Goal: Information Seeking & Learning: Learn about a topic

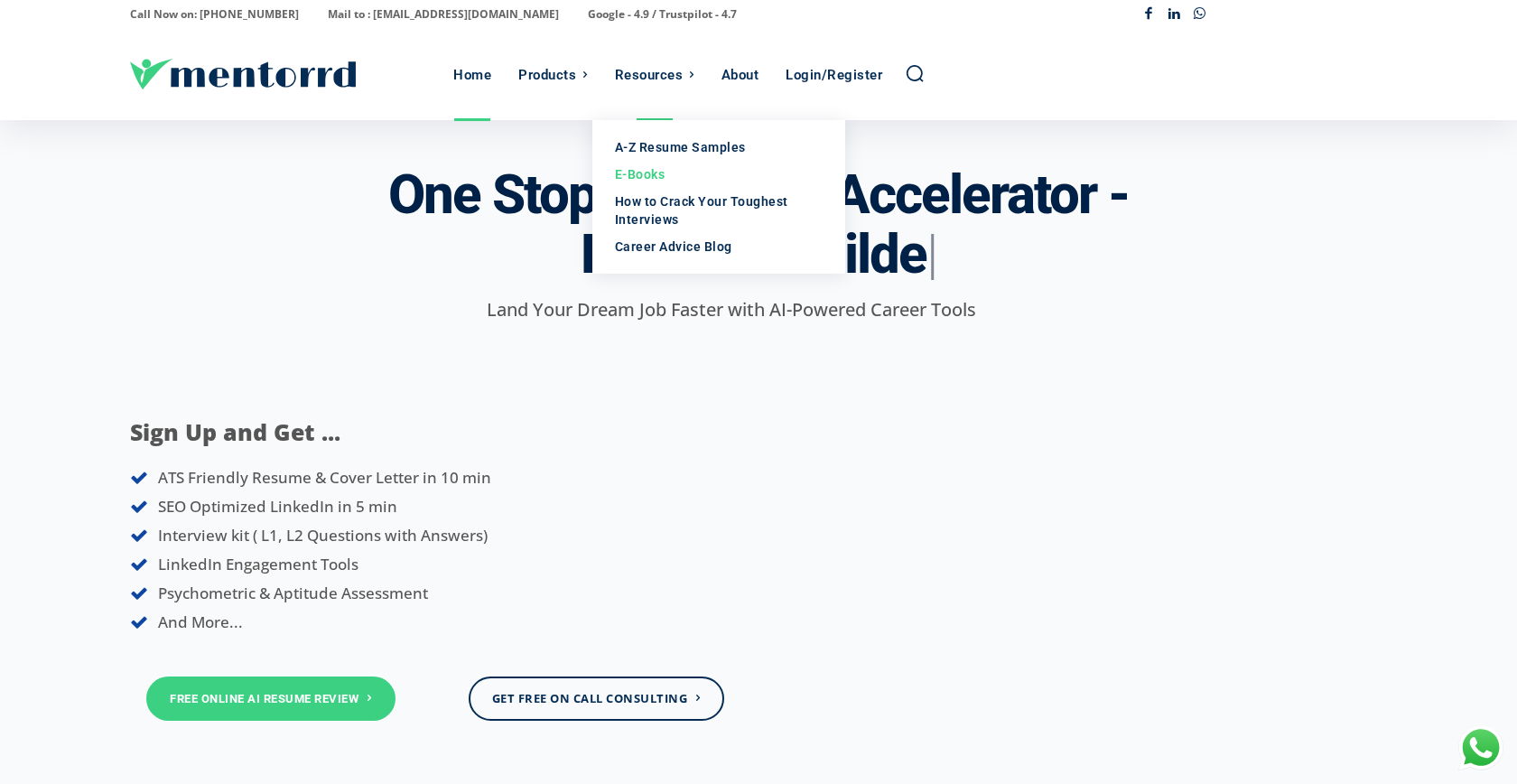
click at [662, 173] on div "E-Books" at bounding box center [719, 174] width 208 height 18
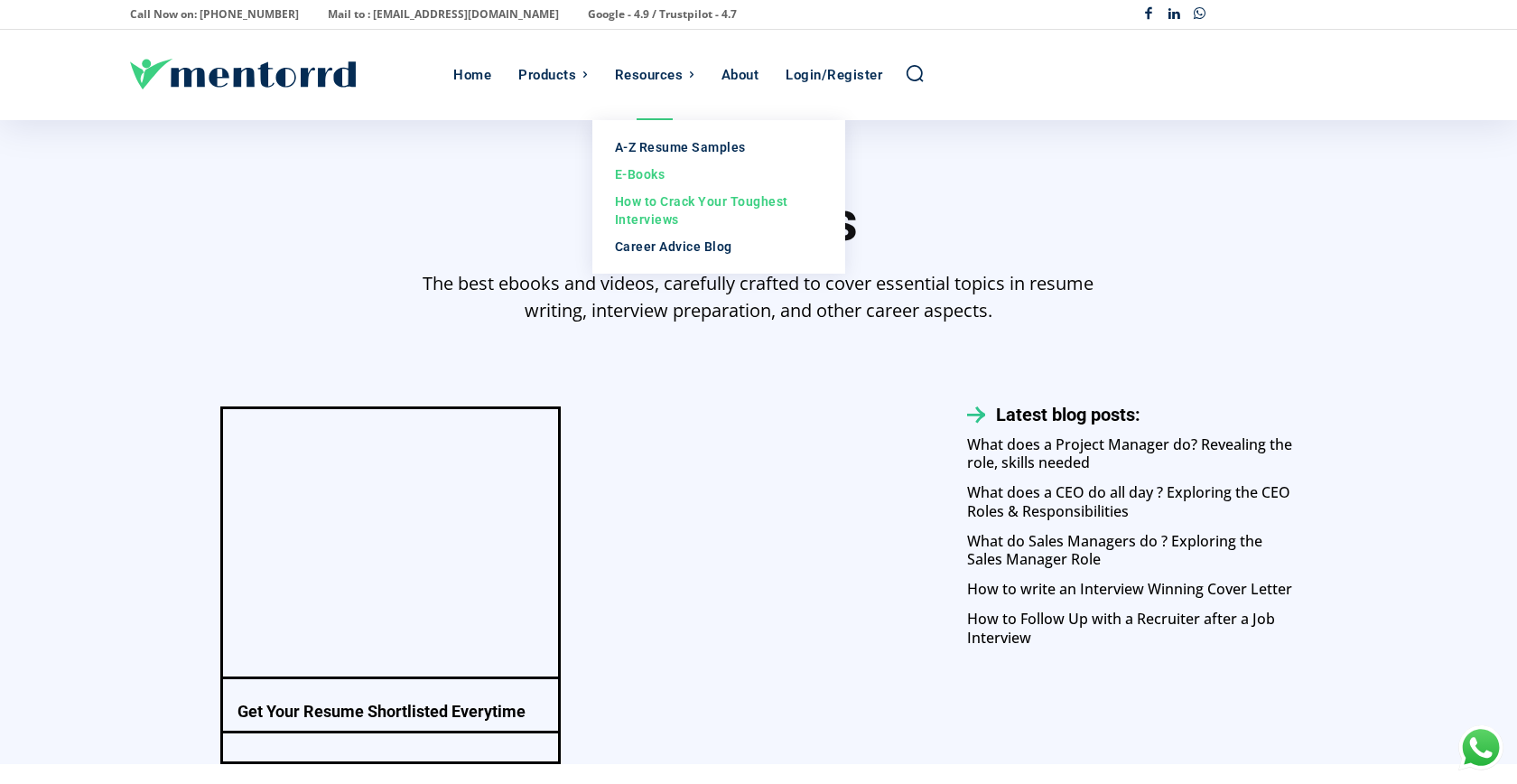
click at [685, 209] on div "How to Crack Your Toughest Interviews" at bounding box center [719, 211] width 208 height 37
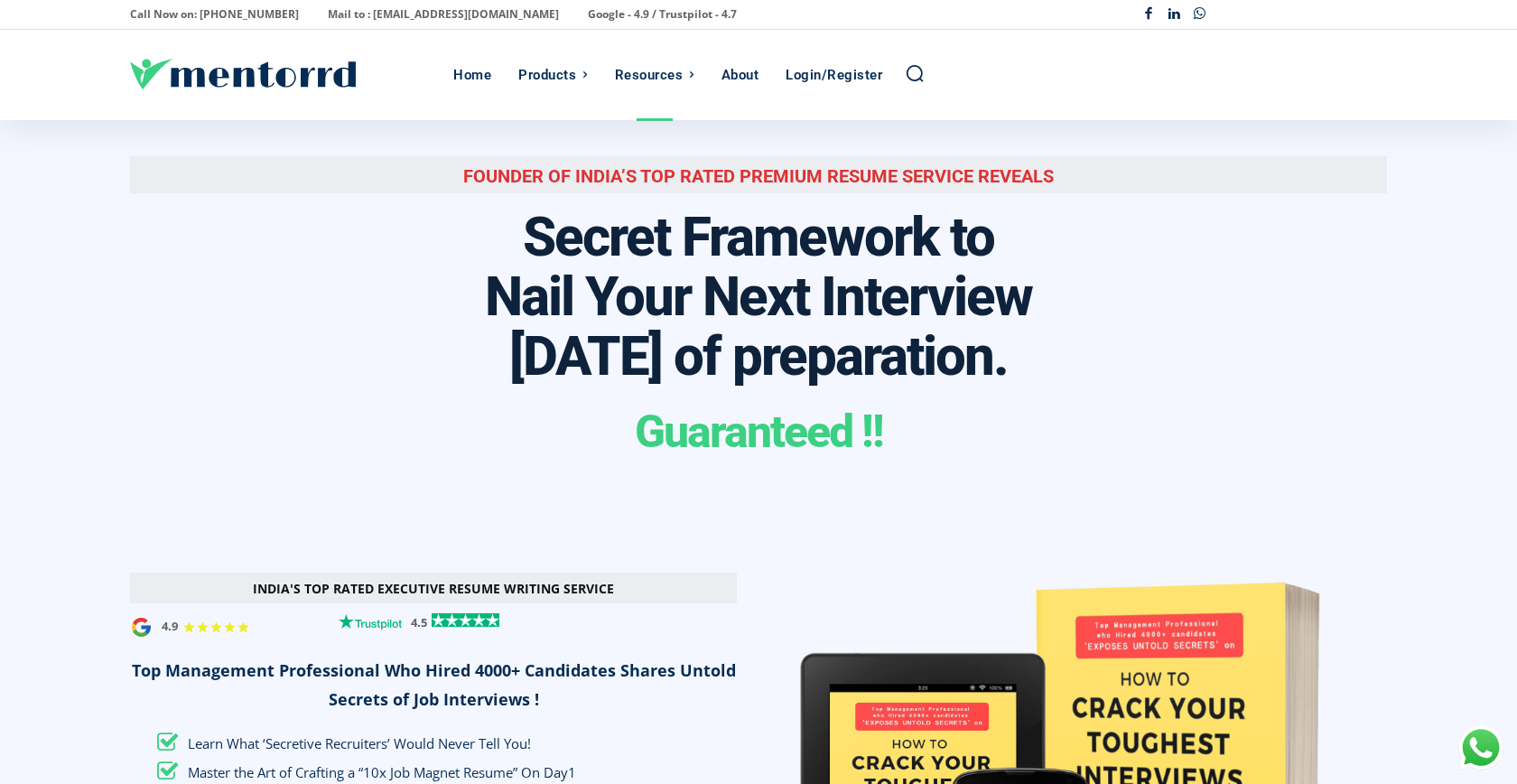
scroll to position [0, 906]
drag, startPoint x: 461, startPoint y: 177, endPoint x: 1291, endPoint y: 191, distance: 830.1
click at [1296, 199] on div "Founder of India’s Top Rated Premium Resume Service reveals Secret Framework to…" at bounding box center [758, 295] width 1257 height 349
click at [1138, 190] on div "Founder of India’s Top Rated Premium Resume Service reveals" at bounding box center [758, 174] width 1257 height 37
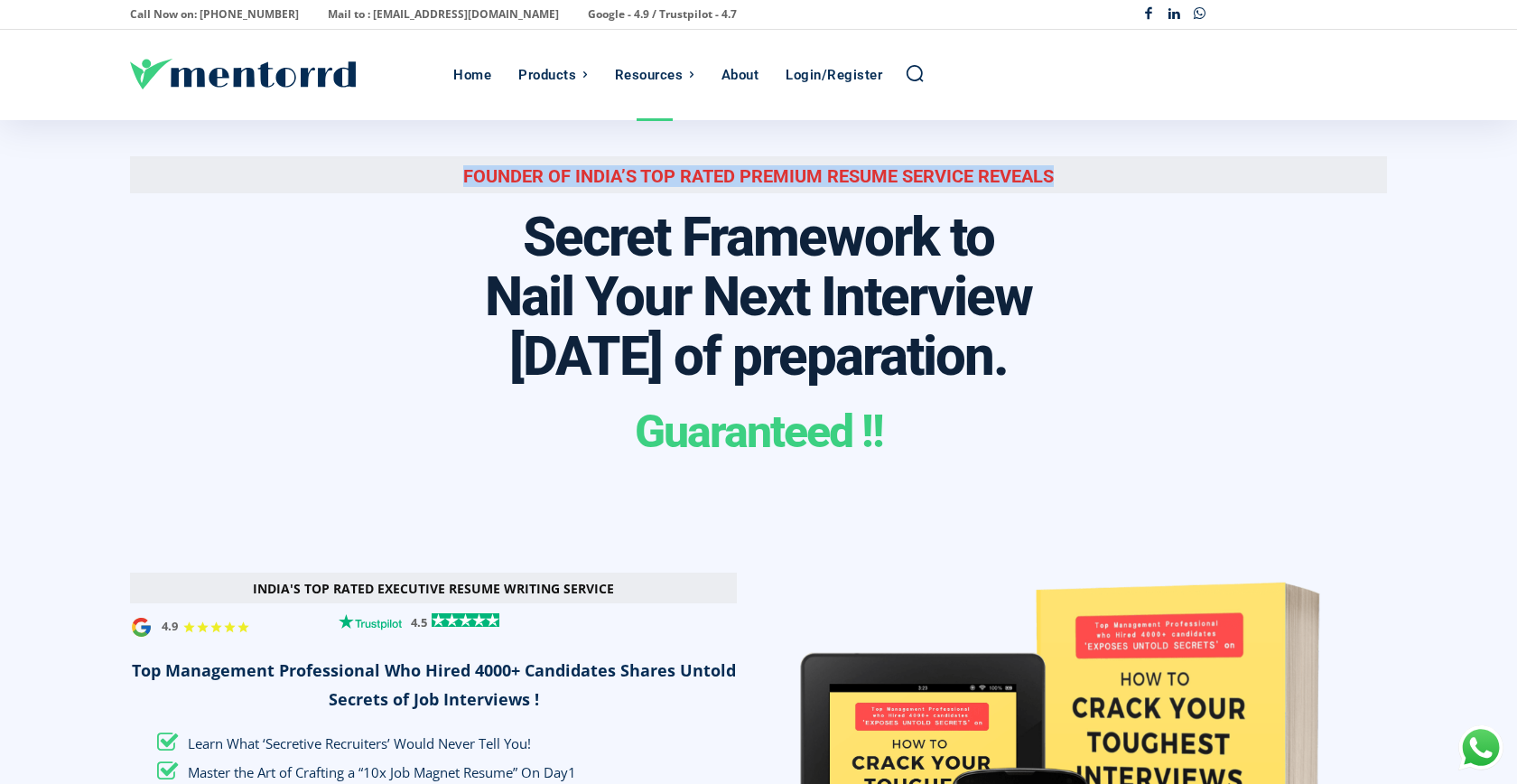
drag, startPoint x: 462, startPoint y: 176, endPoint x: 1083, endPoint y: 166, distance: 621.1
click at [1086, 171] on div "Founder of India’s Top Rated Premium Resume Service reveals" at bounding box center [758, 174] width 1257 height 37
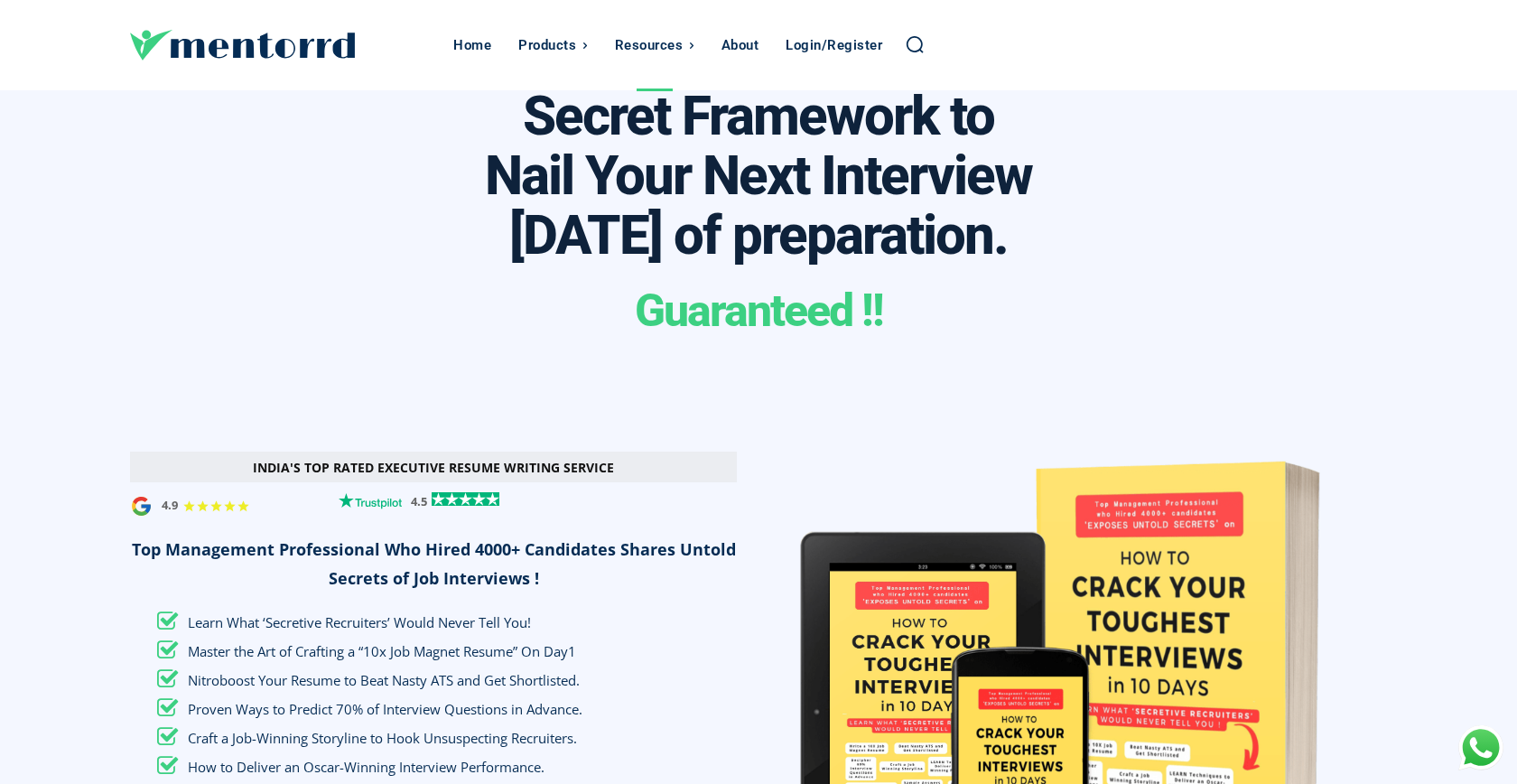
scroll to position [39, 0]
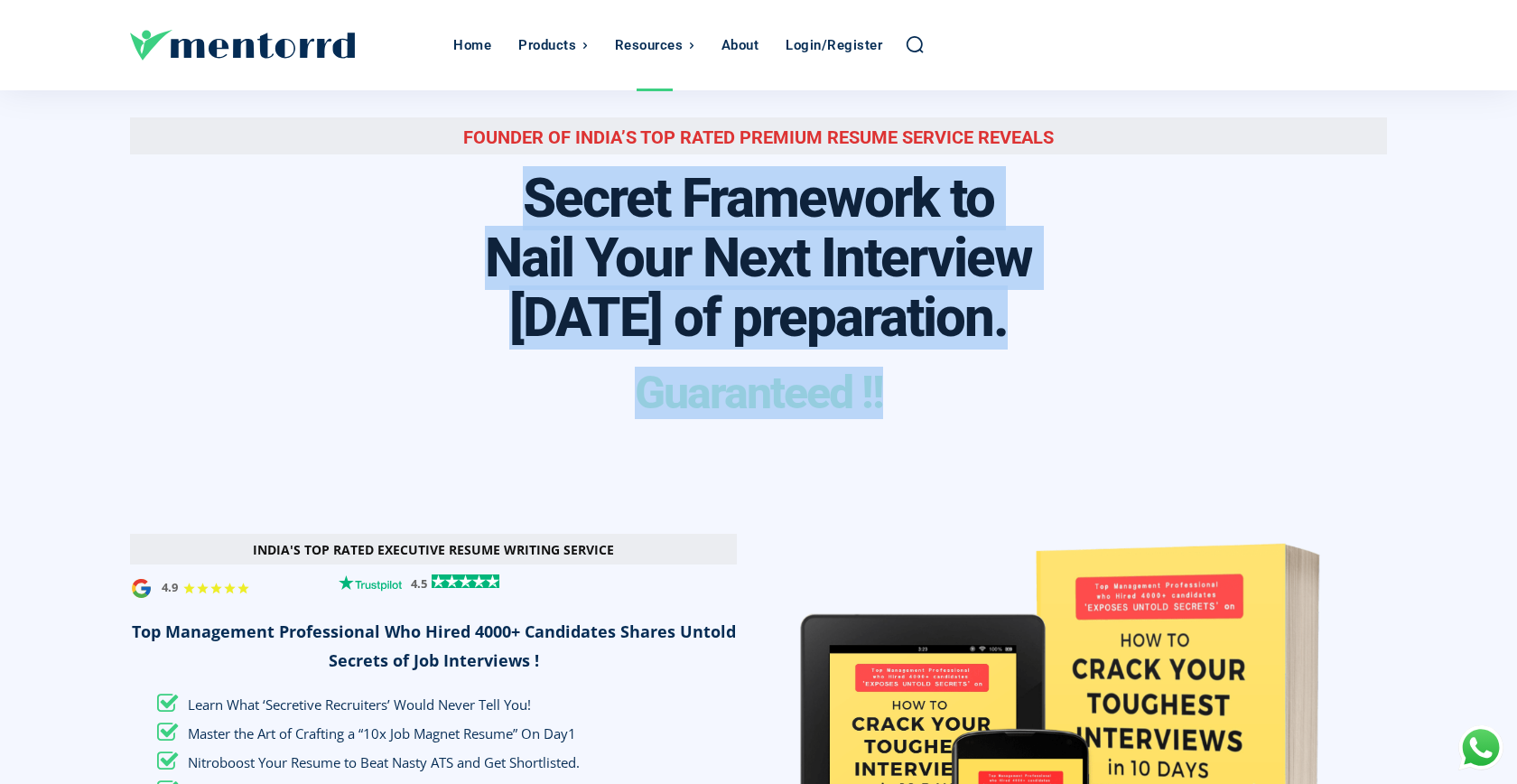
drag, startPoint x: 529, startPoint y: 187, endPoint x: 1190, endPoint y: 362, distance: 683.8
click at [1191, 362] on div "Founder of India’s Top Rated Premium Resume Service reveals Secret Framework to…" at bounding box center [758, 256] width 1257 height 349
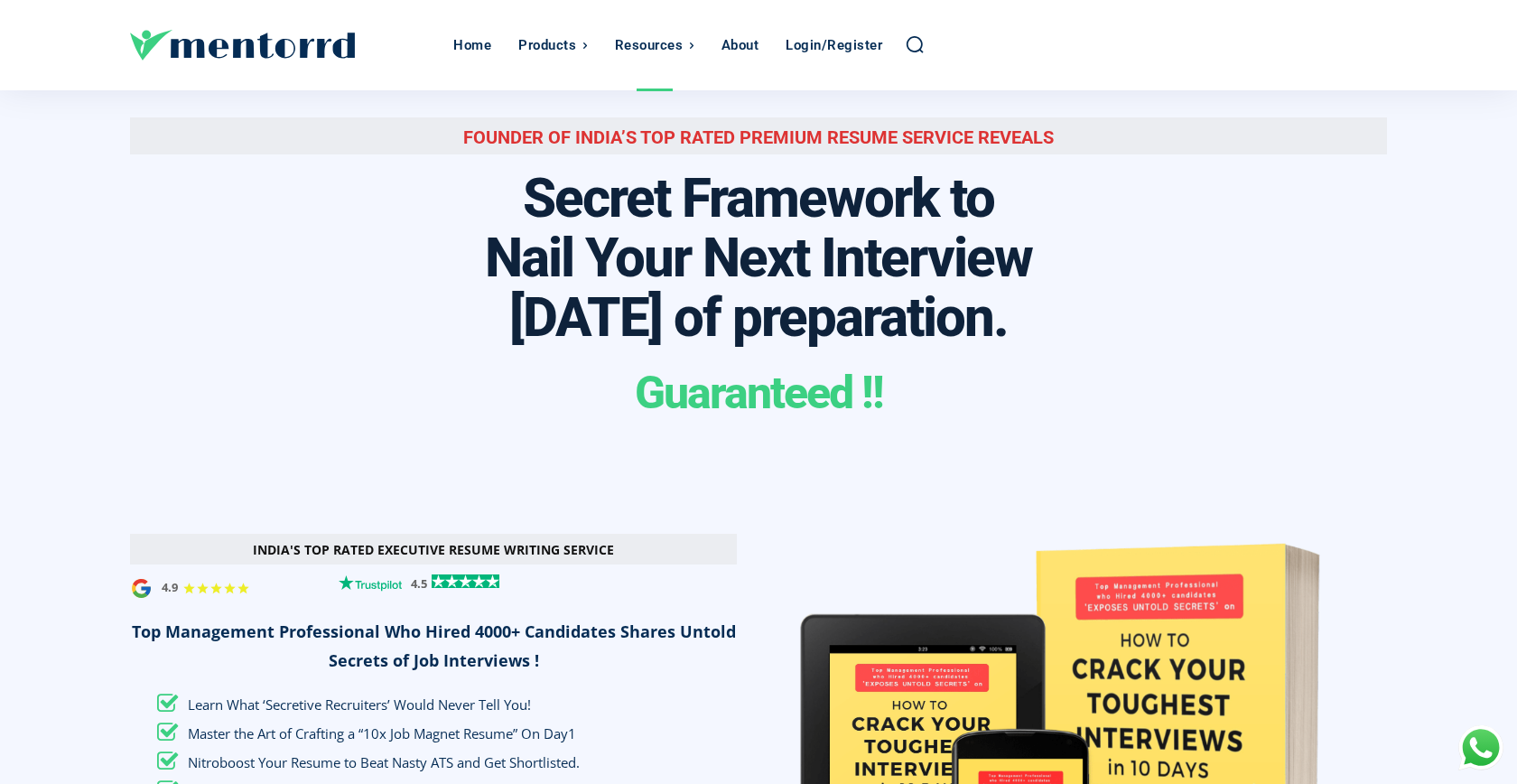
click at [1145, 349] on div "Secret Framework to Nail Your Next Interview [DATE] of preparation." at bounding box center [758, 256] width 1257 height 194
drag, startPoint x: 1146, startPoint y: 347, endPoint x: 547, endPoint y: 179, distance: 622.1
click at [547, 179] on div "Secret Framework to Nail Your Next Interview [DATE] of preparation." at bounding box center [758, 256] width 1257 height 194
drag, startPoint x: 531, startPoint y: 188, endPoint x: 1216, endPoint y: 340, distance: 701.7
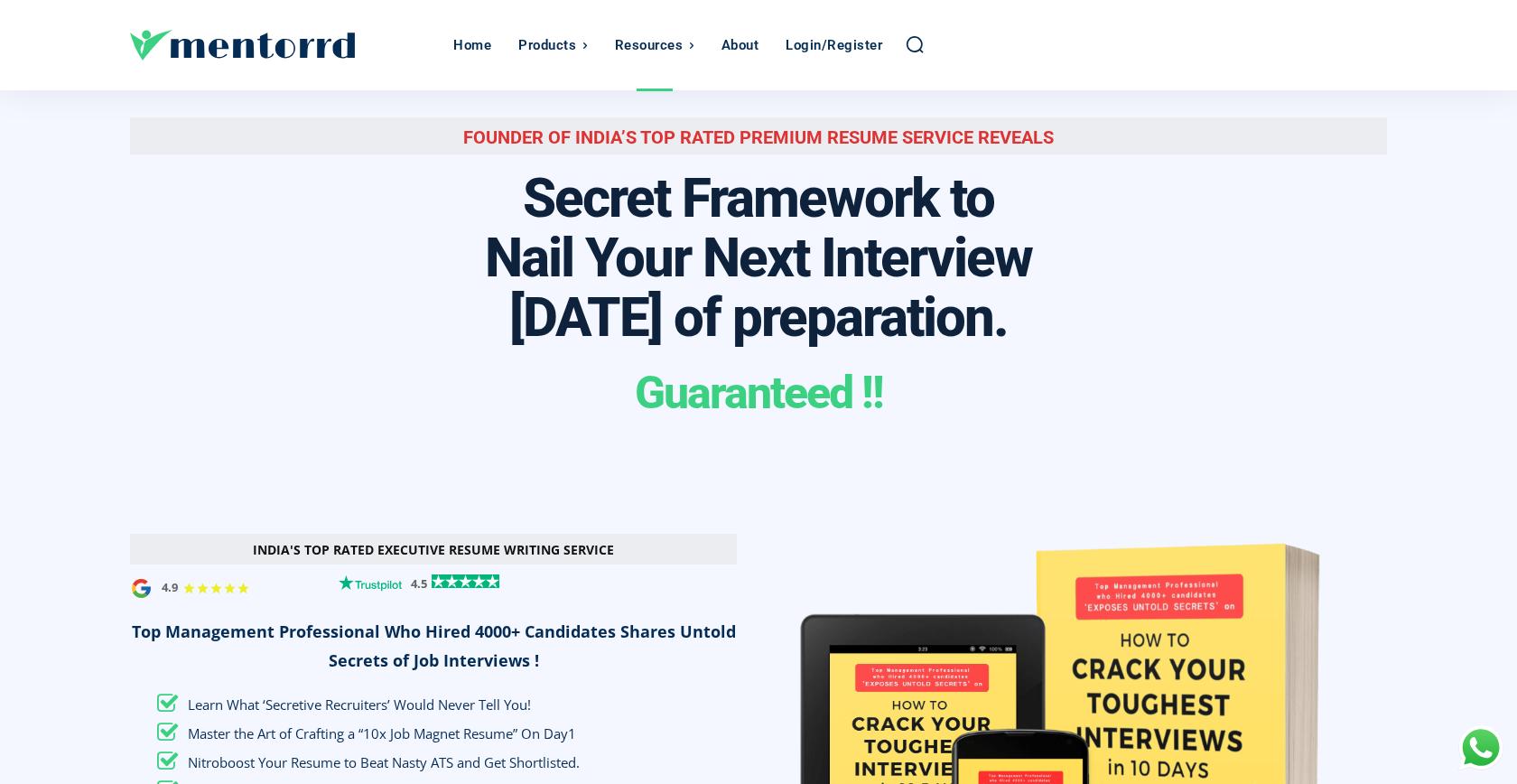
click at [1216, 340] on div "Secret Framework to Nail Your Next Interview [DATE] of preparation." at bounding box center [758, 256] width 1257 height 194
copy h3 "Secret Framework to Nail Your Next Interview [DATE] of preparation."
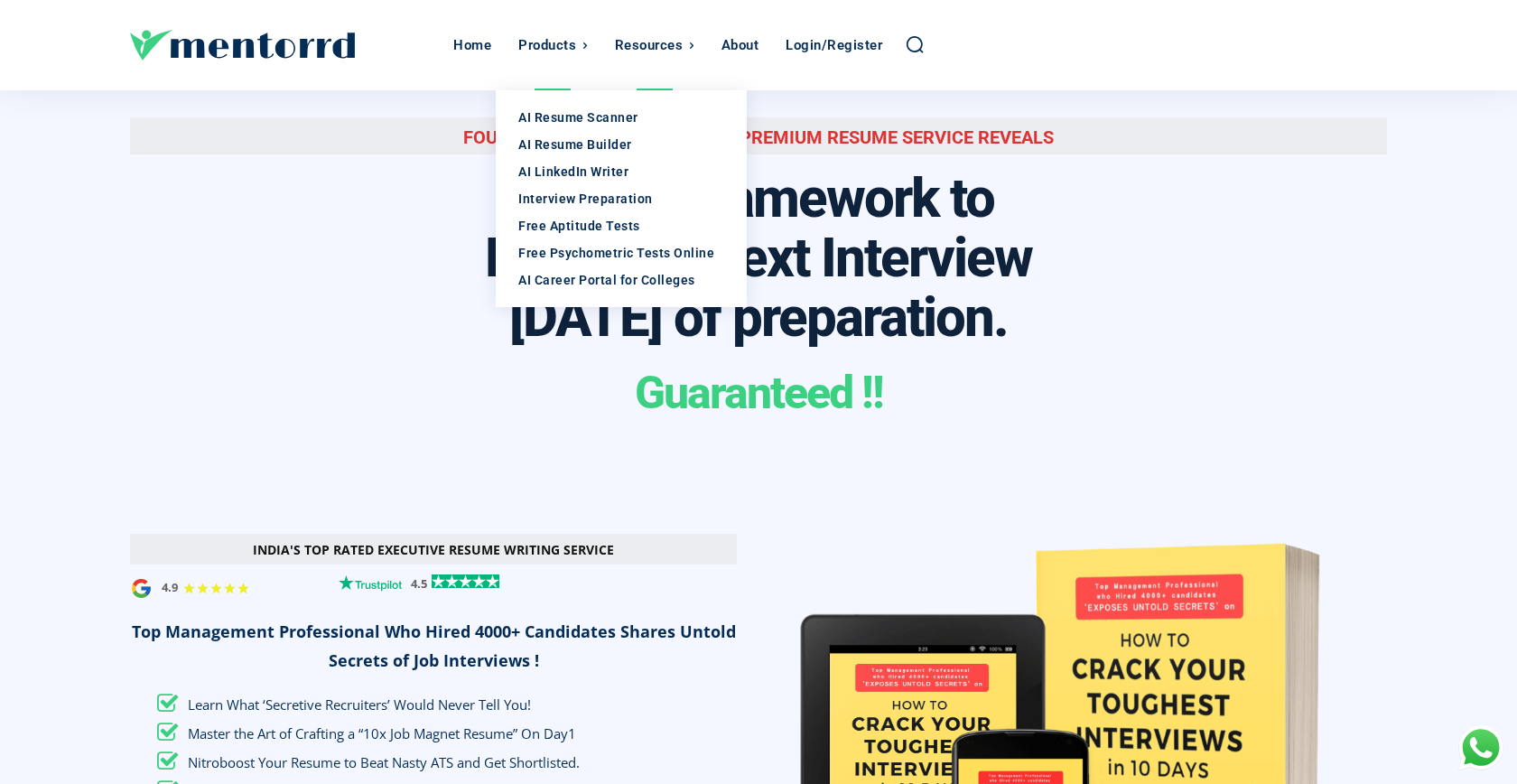
scroll to position [0, 3627]
